Goal: Task Accomplishment & Management: Manage account settings

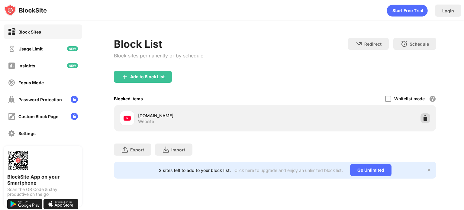
click at [426, 117] on img at bounding box center [426, 118] width 6 height 6
